Goal: Task Accomplishment & Management: Complete application form

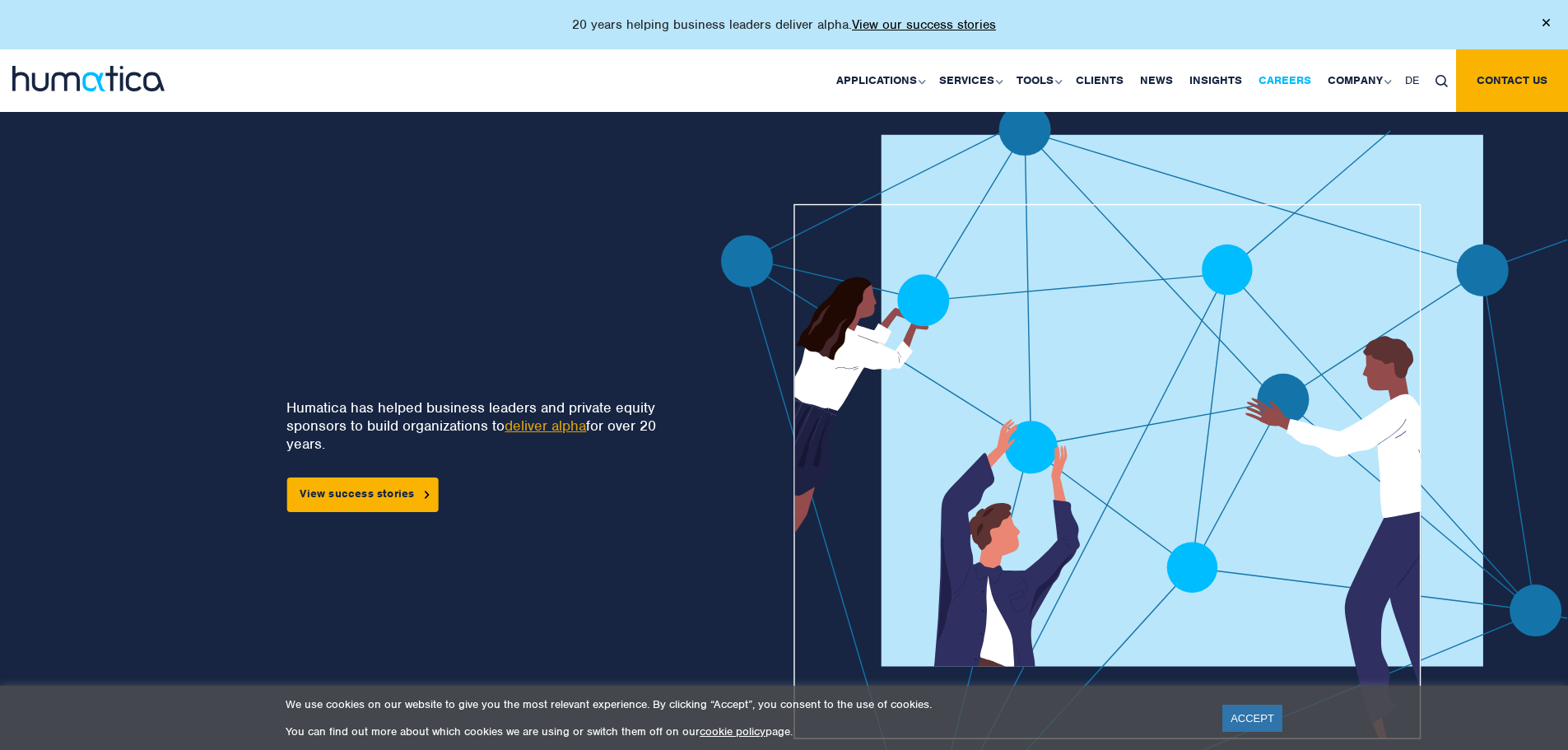
click at [1284, 83] on link "Careers" at bounding box center [1285, 80] width 69 height 62
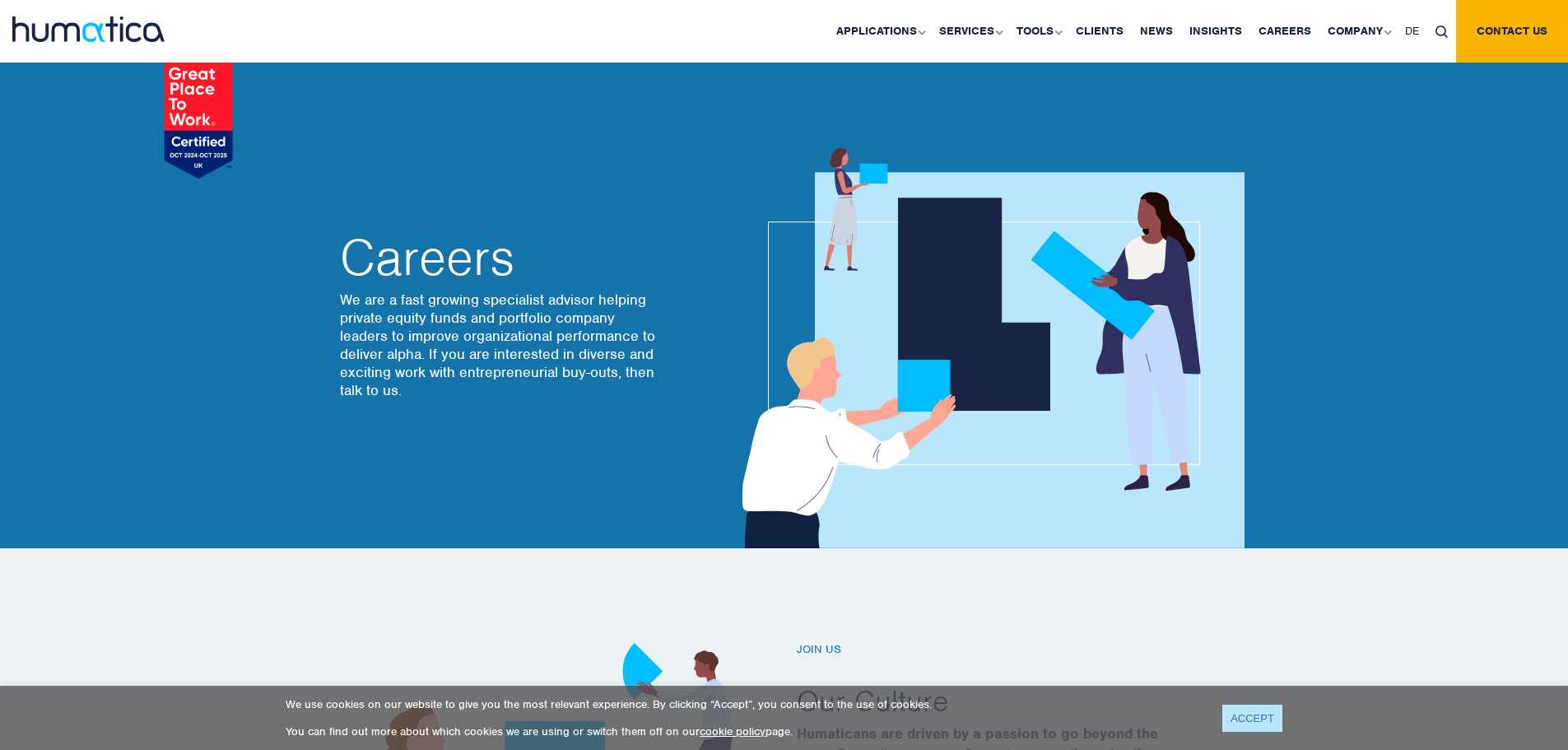
click at [1229, 719] on link "ACCEPT" at bounding box center [1252, 717] width 60 height 27
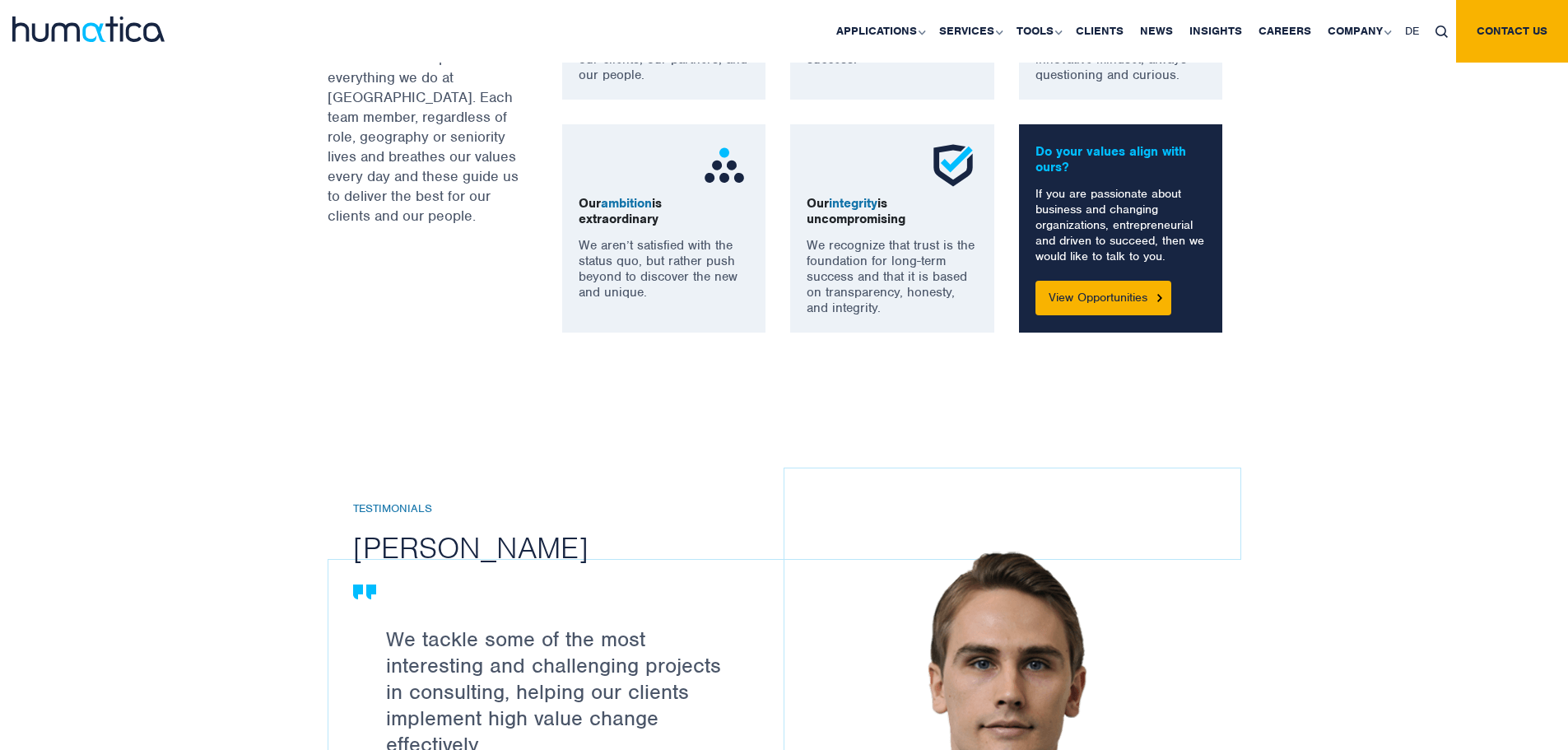
scroll to position [1381, 0]
click at [1065, 303] on link "View Opportunities" at bounding box center [1103, 296] width 136 height 34
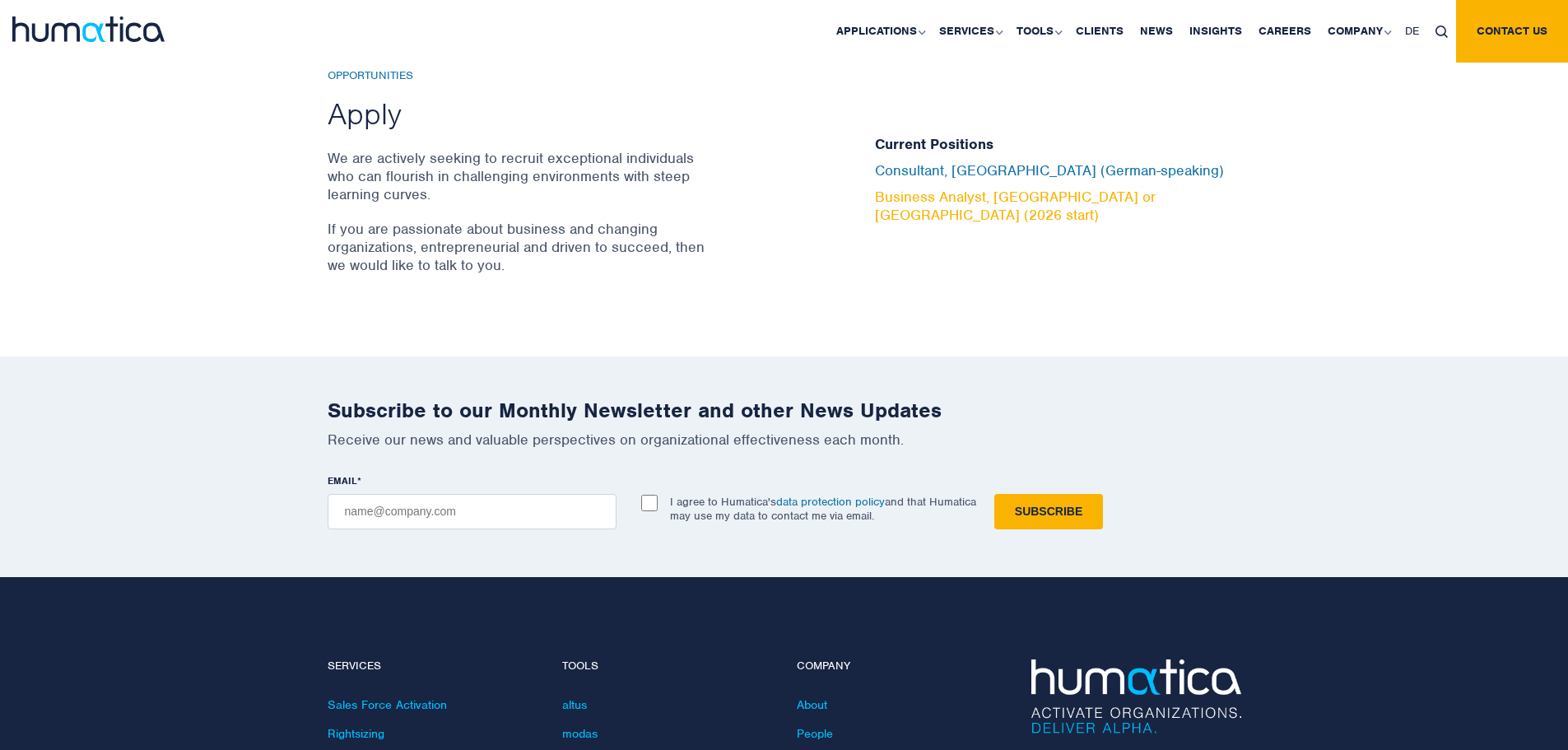
click at [880, 205] on link "Business Analyst, London or Munich (2026 start)" at bounding box center [1015, 205] width 281 height 36
